Goal: Connect with others: Establish contact or relationships with other users

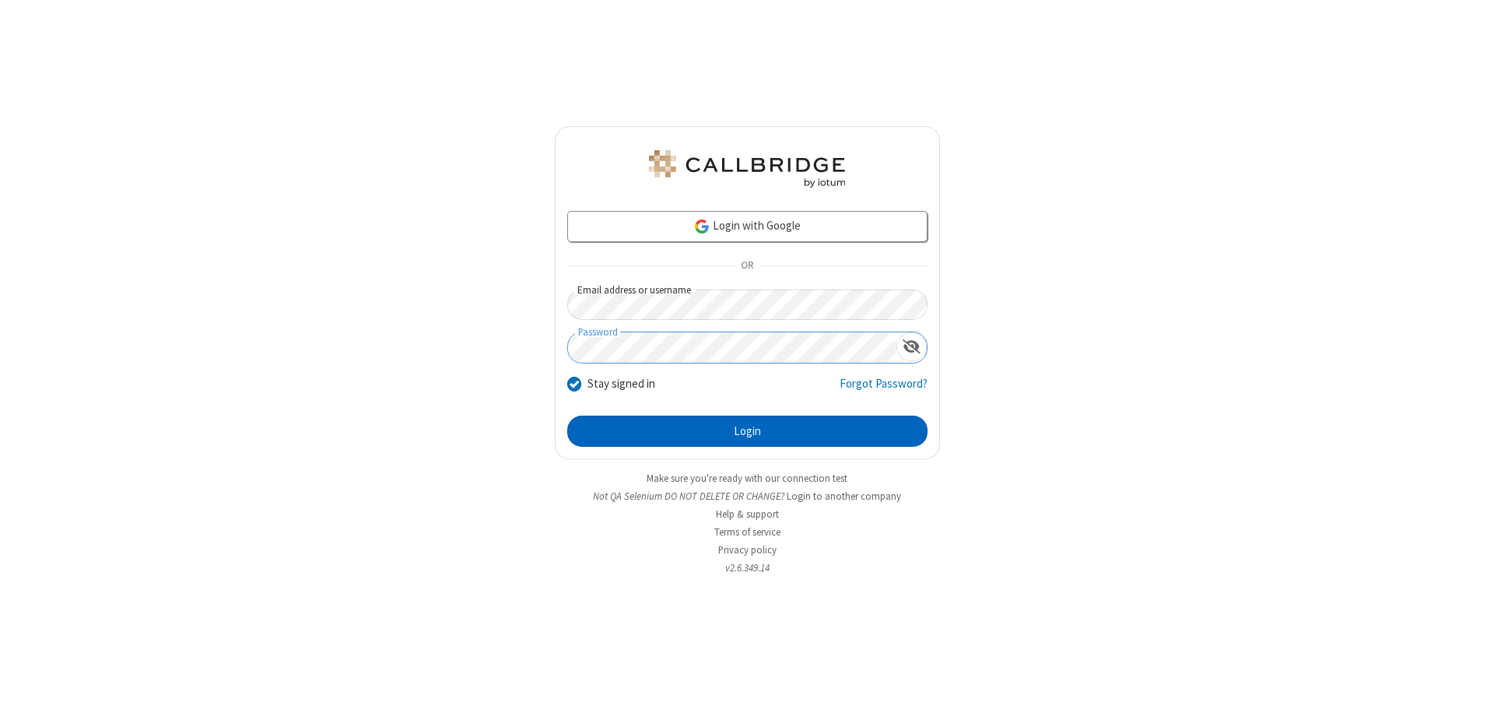
click at [747, 431] on button "Login" at bounding box center [747, 430] width 360 height 31
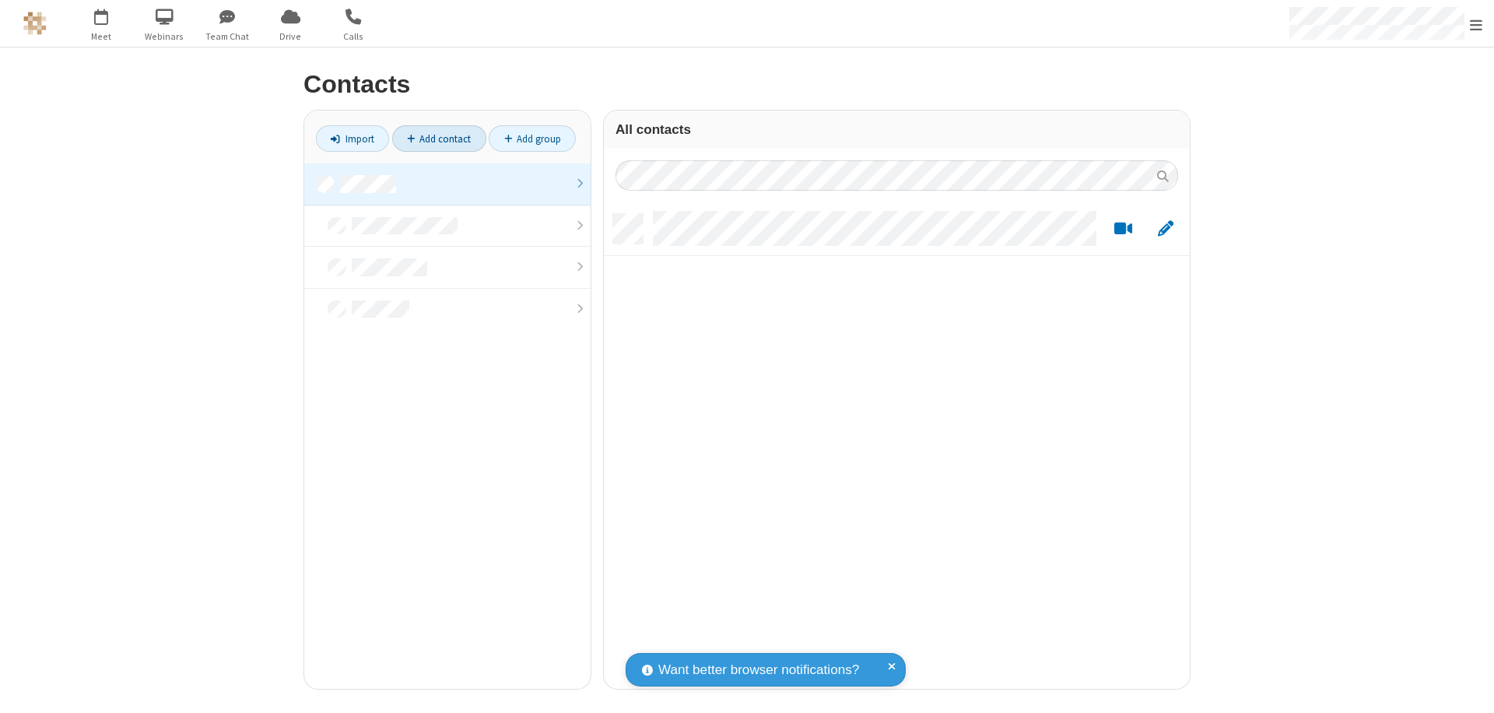
click at [439, 138] on link "Add contact" at bounding box center [439, 138] width 94 height 26
